Goal: Book appointment/travel/reservation

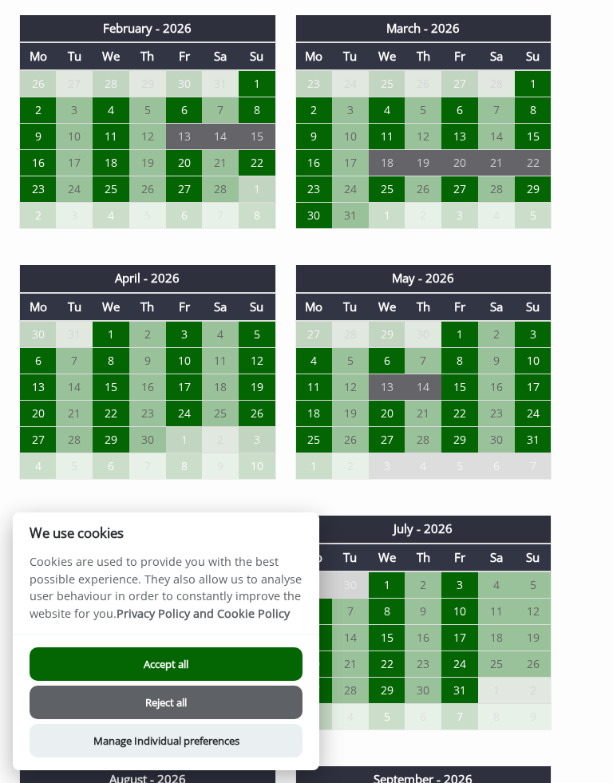
scroll to position [1402, 0]
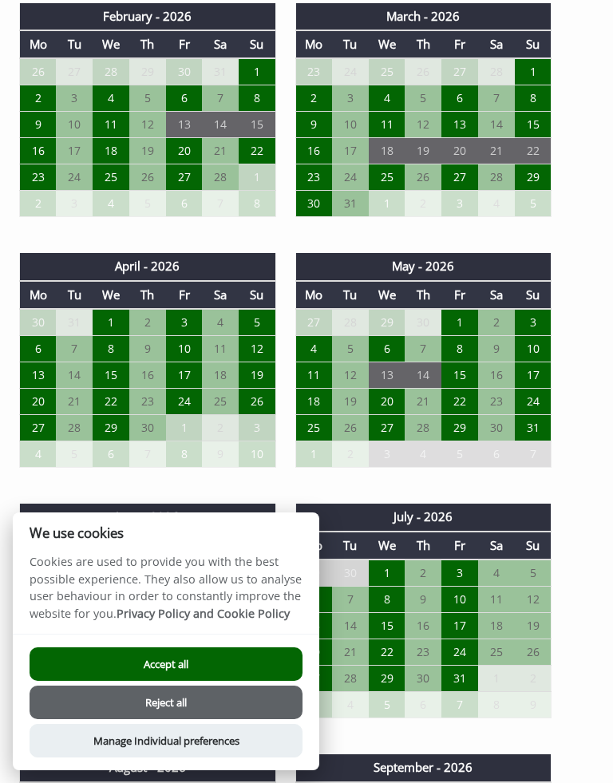
click at [139, 671] on button "Accept all" at bounding box center [166, 664] width 273 height 34
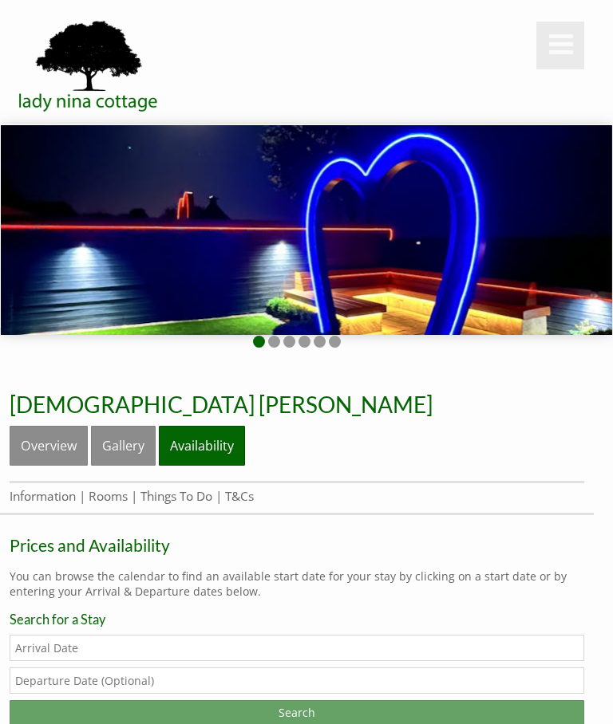
click at [53, 448] on link "Overview" at bounding box center [49, 446] width 78 height 40
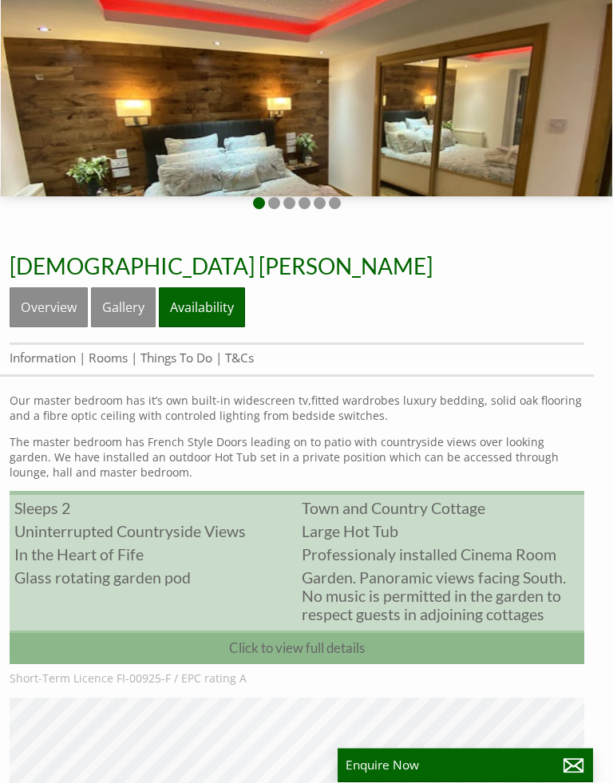
scroll to position [143, 0]
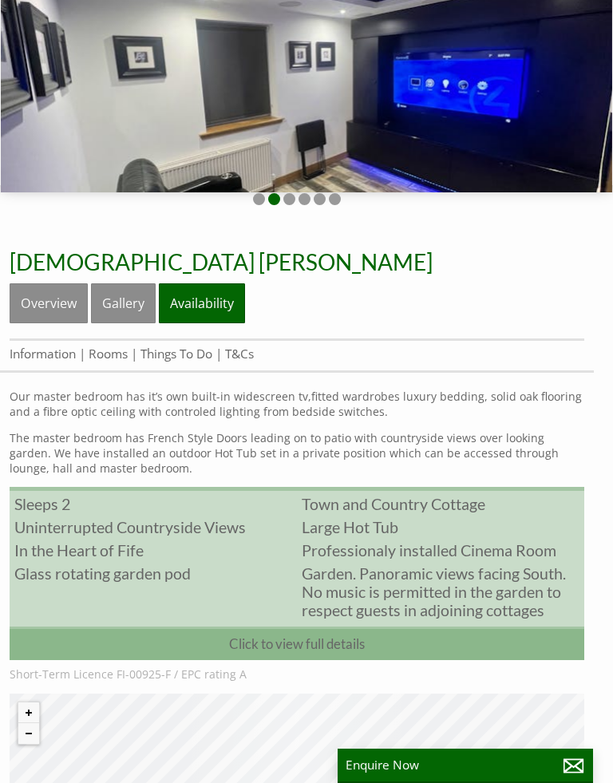
click at [49, 309] on link "Overview" at bounding box center [49, 303] width 78 height 40
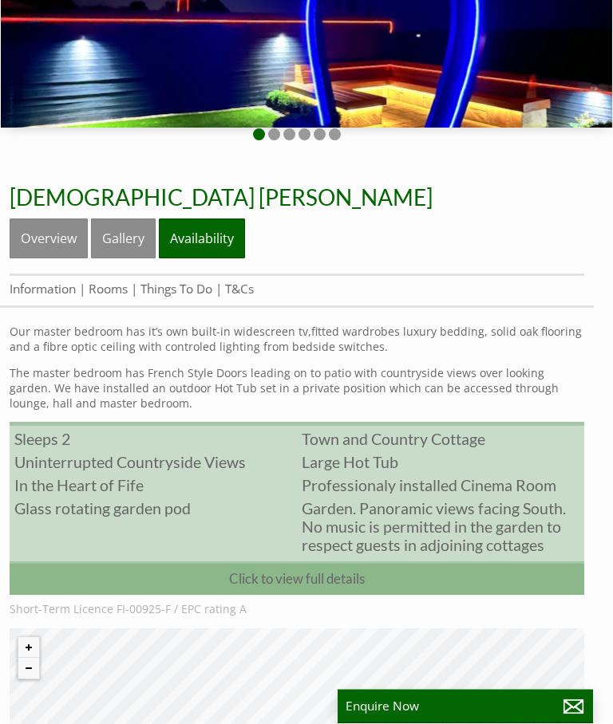
scroll to position [0, 0]
